Goal: Transaction & Acquisition: Purchase product/service

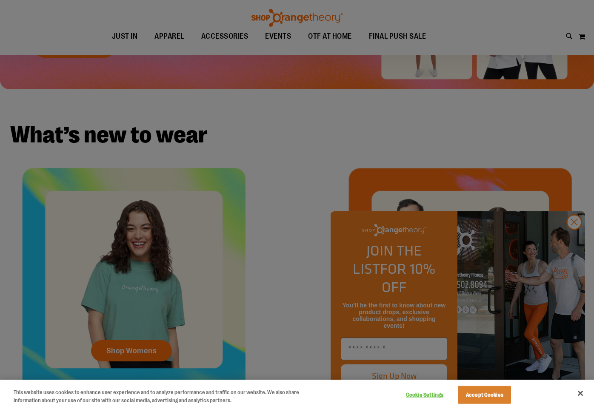
scroll to position [212, 0]
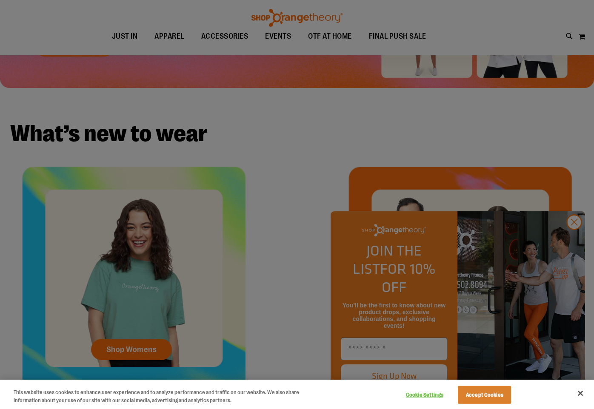
click at [568, 242] on div at bounding box center [297, 204] width 594 height 409
click at [483, 392] on button "Accept Cookies" at bounding box center [484, 395] width 53 height 18
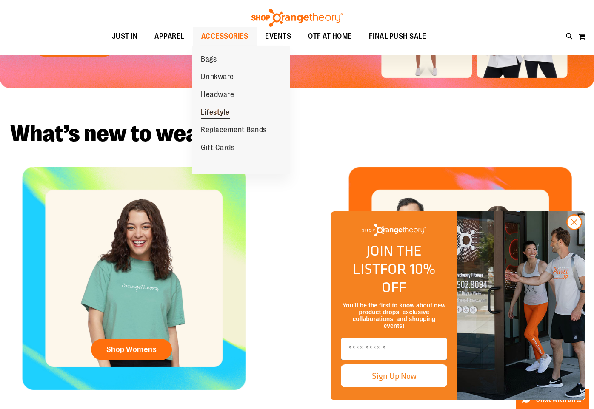
click at [214, 117] on span "Lifestyle" at bounding box center [215, 113] width 29 height 11
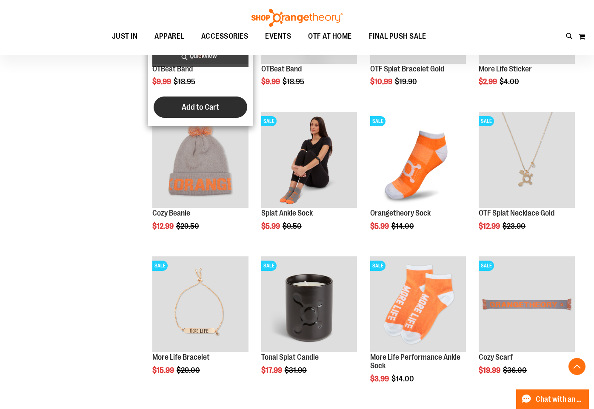
scroll to position [383, 0]
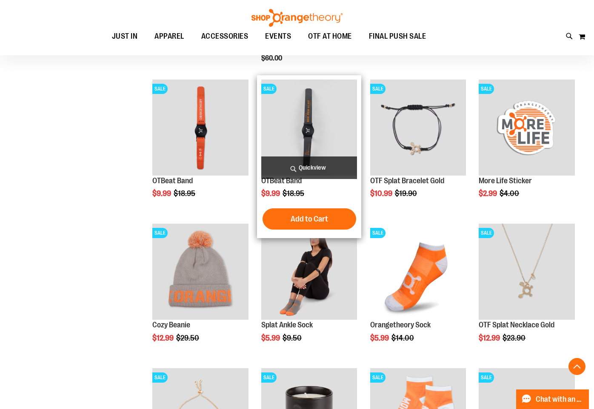
click at [297, 147] on img "product" at bounding box center [309, 128] width 96 height 96
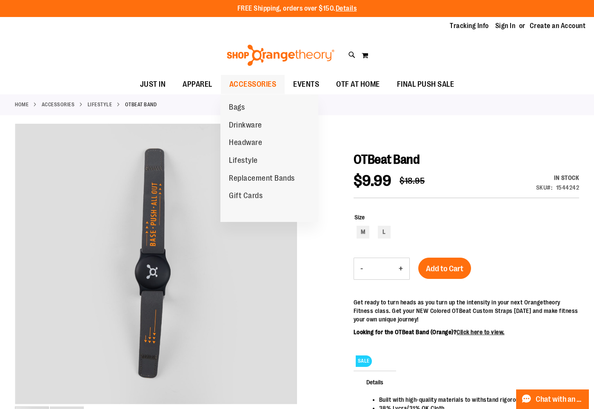
click at [251, 78] on span "ACCESSORIES" at bounding box center [252, 84] width 47 height 19
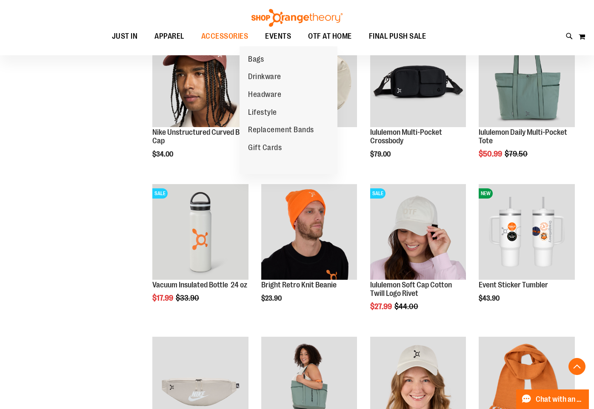
scroll to position [425, 0]
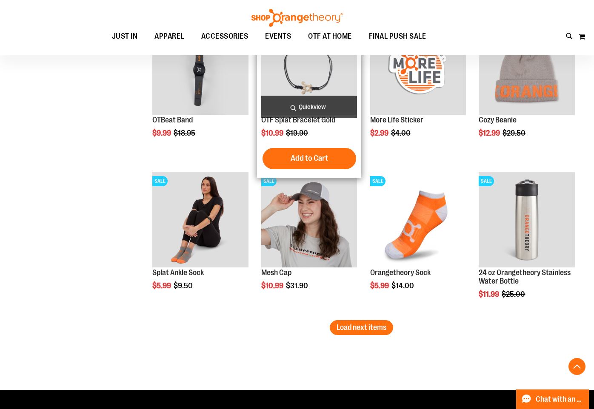
scroll to position [1234, 0]
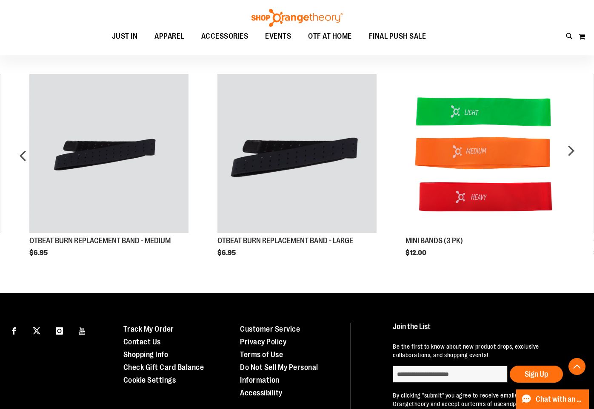
scroll to position [553, 0]
